Goal: Information Seeking & Learning: Learn about a topic

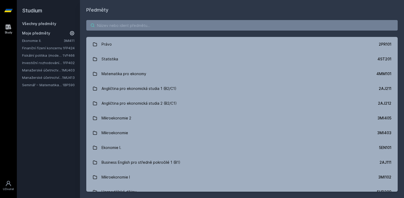
paste input "1BP590"
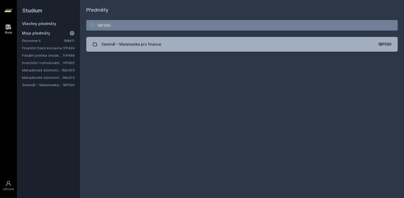
drag, startPoint x: 116, startPoint y: 28, endPoint x: 116, endPoint y: 32, distance: 3.5
click at [116, 29] on input "1BP590" at bounding box center [242, 25] width 312 height 11
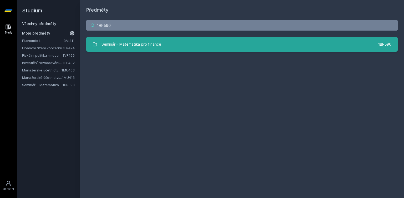
type input "1BP590"
click at [125, 41] on div "Seminář – Matematika pro finance" at bounding box center [132, 44] width 60 height 11
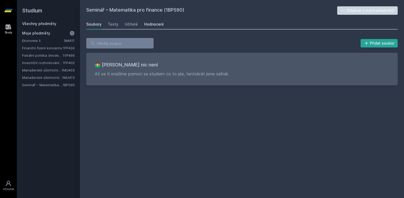
click at [145, 24] on div "Hodnocení" at bounding box center [153, 24] width 19 height 5
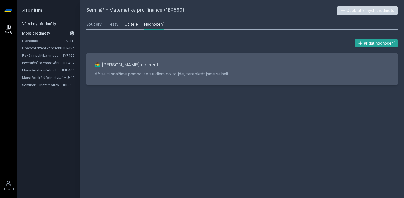
click at [133, 24] on div "Učitelé" at bounding box center [131, 24] width 13 height 5
click at [113, 24] on div "Testy" at bounding box center [113, 24] width 11 height 5
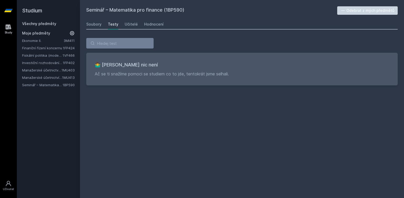
drag, startPoint x: 96, startPoint y: 23, endPoint x: 106, endPoint y: 37, distance: 16.5
click at [96, 23] on div "Soubory" at bounding box center [93, 24] width 15 height 5
click at [44, 78] on link "Manažerské účetnictví pro vedlejší specializaci" at bounding box center [42, 77] width 40 height 5
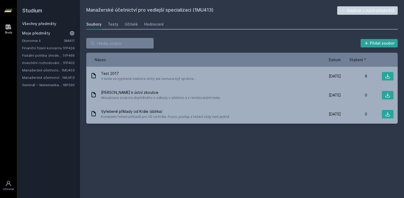
click at [41, 63] on link "Investiční rozhodování a dlouhodobé financování" at bounding box center [42, 62] width 41 height 5
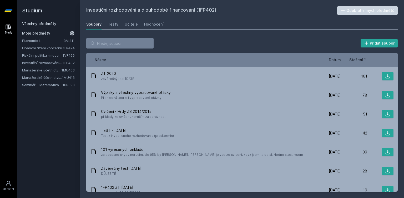
click at [41, 41] on link "Ekonomie II." at bounding box center [43, 40] width 42 height 5
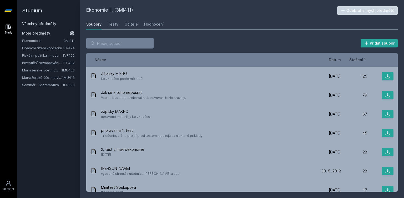
click at [142, 23] on div "Soubory Testy Učitelé Hodnocení" at bounding box center [242, 24] width 312 height 11
click at [145, 23] on div "Hodnocení" at bounding box center [153, 24] width 19 height 5
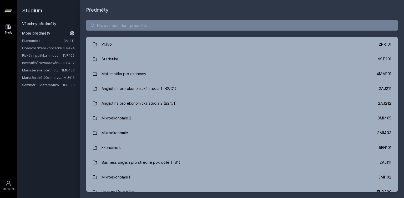
click at [36, 48] on link "Finanční řízení koncernu" at bounding box center [42, 47] width 41 height 5
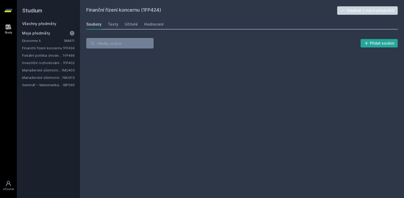
click at [39, 55] on link "Fiskální politika (moderní trendy a případové studie) (anglicky)" at bounding box center [42, 55] width 41 height 5
click at [149, 25] on div "Hodnocení" at bounding box center [153, 24] width 19 height 5
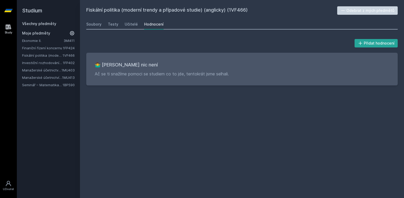
click at [5, 24] on link "Study" at bounding box center [8, 29] width 15 height 16
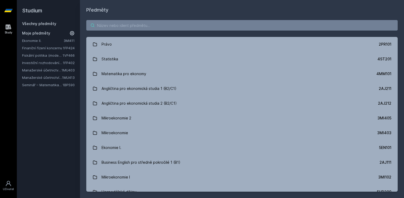
click at [152, 26] on input "search" at bounding box center [242, 25] width 312 height 11
paste input "1VF420"
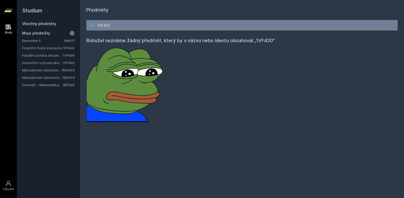
type input "1VF420"
